Goal: Task Accomplishment & Management: Manage account settings

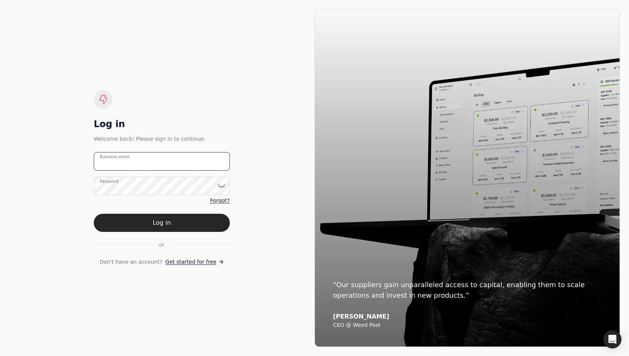
type email "[PERSON_NAME][EMAIL_ADDRESS][DOMAIN_NAME]"
click at [259, 298] on div "Log in Welcome back! Please sign in to continue. [PERSON_NAME][EMAIL_ADDRESS][D…" at bounding box center [162, 178] width 306 height 338
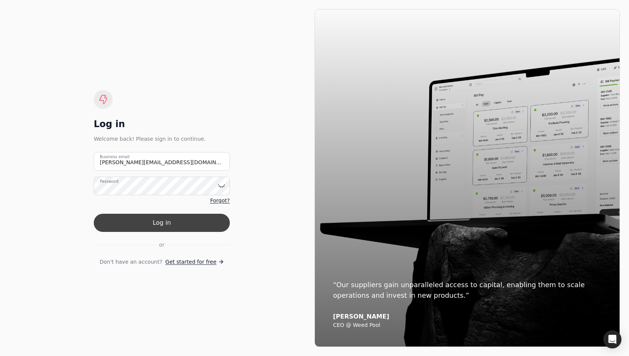
click at [192, 226] on button "Log in" at bounding box center [162, 223] width 136 height 18
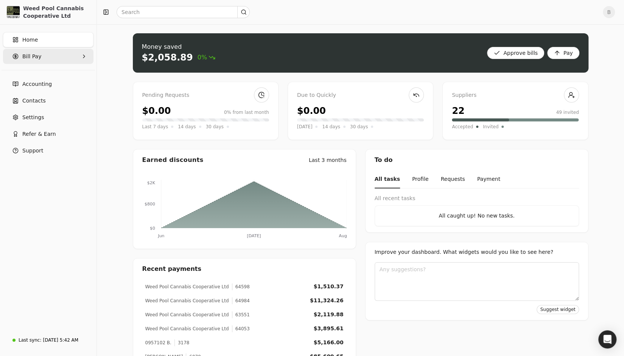
click at [76, 54] on Pay "Bill Pay" at bounding box center [48, 56] width 90 height 15
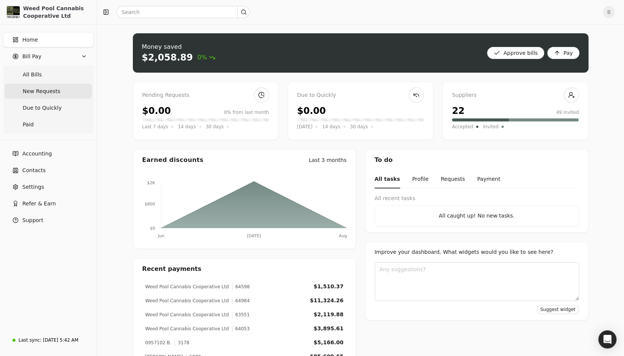
click at [53, 93] on span "New Requests" at bounding box center [41, 91] width 37 height 8
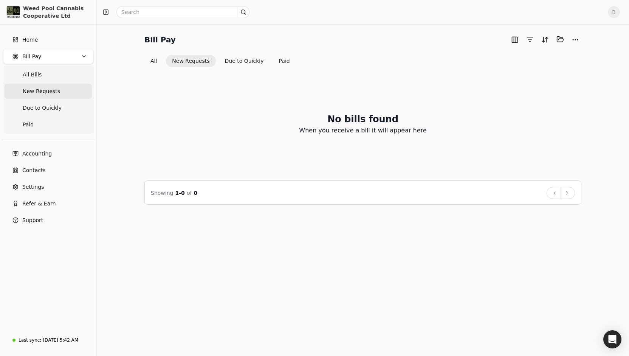
click at [240, 54] on div "Bill Pay Selected items: 0 All New Requests Due to Quickly Paid" at bounding box center [362, 50] width 437 height 34
click at [240, 64] on button "Due to Quickly" at bounding box center [244, 61] width 51 height 12
click at [282, 59] on button "Paid" at bounding box center [284, 61] width 23 height 12
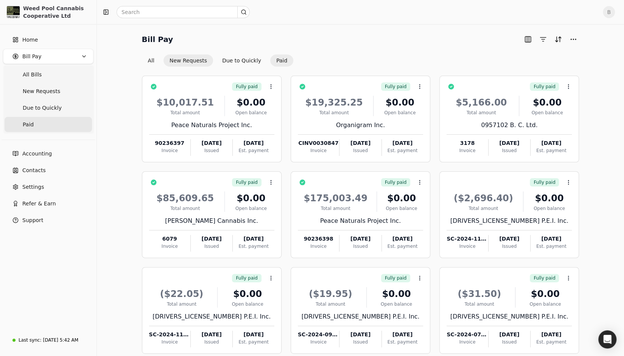
click at [192, 59] on button "New Requests" at bounding box center [188, 60] width 50 height 12
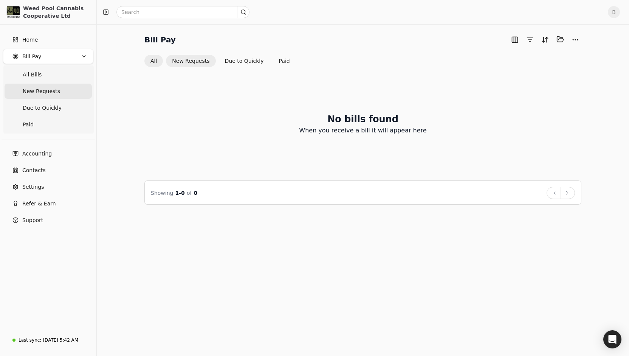
click at [153, 61] on button "All" at bounding box center [153, 61] width 19 height 12
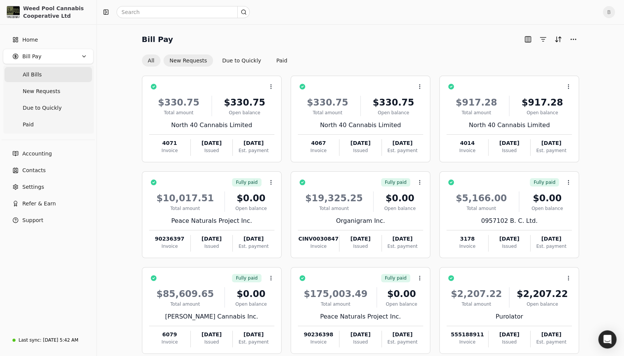
click at [189, 61] on button "New Requests" at bounding box center [188, 60] width 50 height 12
